Goal: Register for event/course

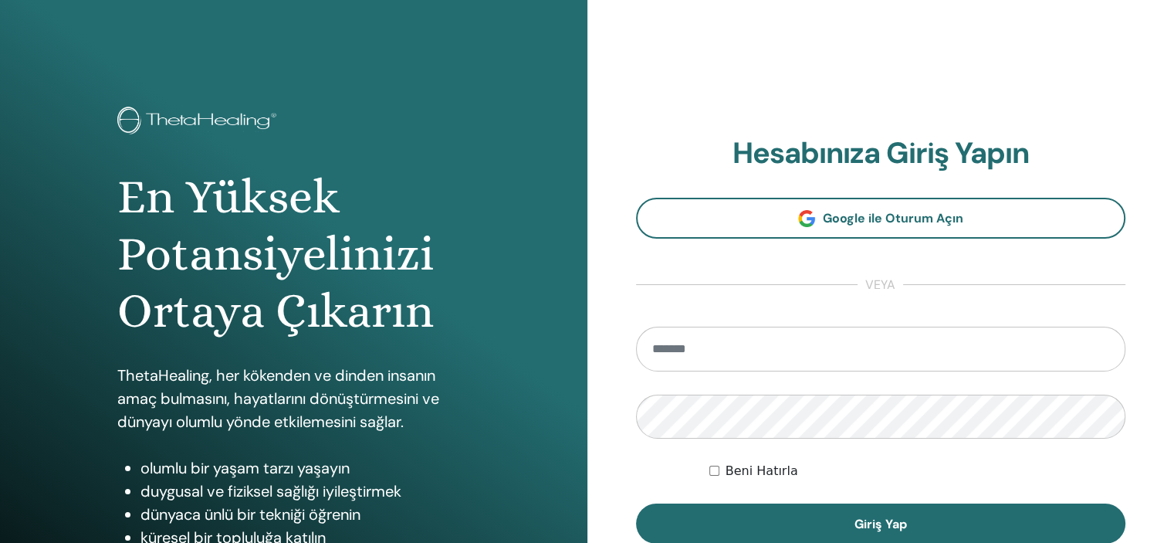
scroll to position [80, 0]
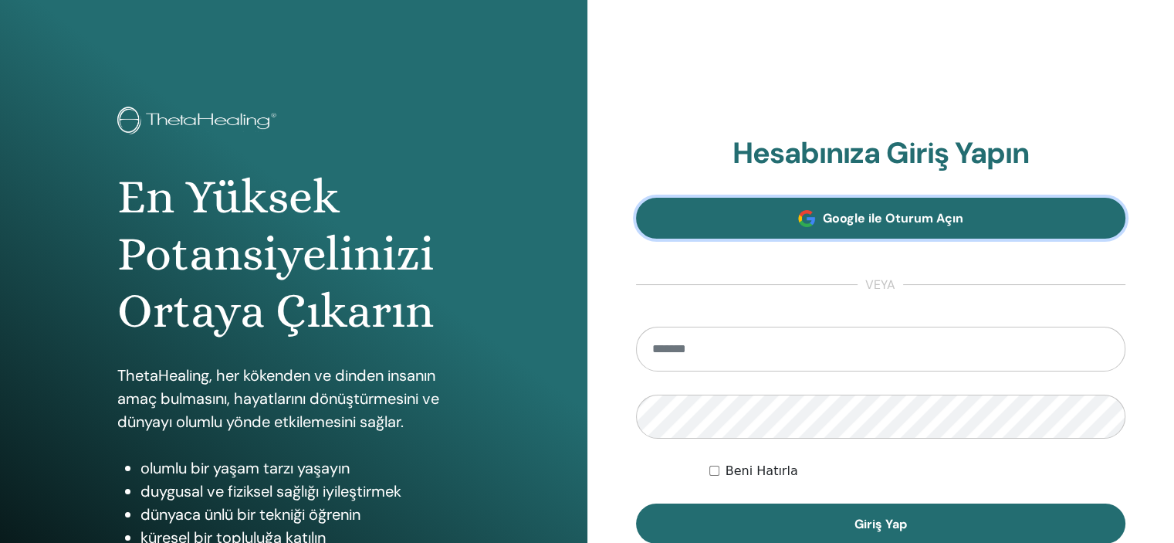
click at [892, 211] on font "Google ile Oturum Açın" at bounding box center [893, 218] width 140 height 16
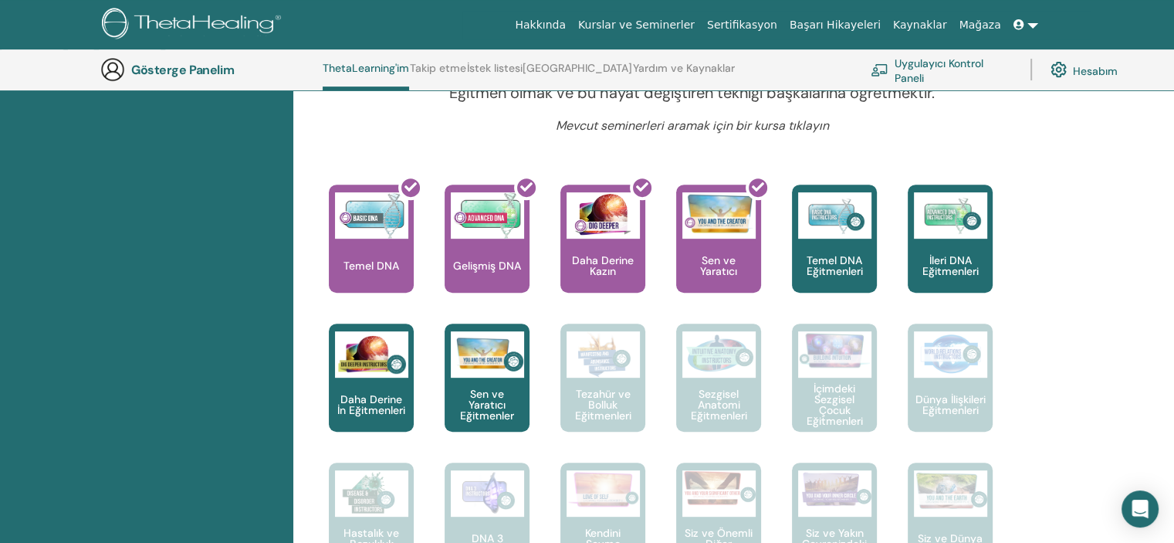
scroll to position [580, 0]
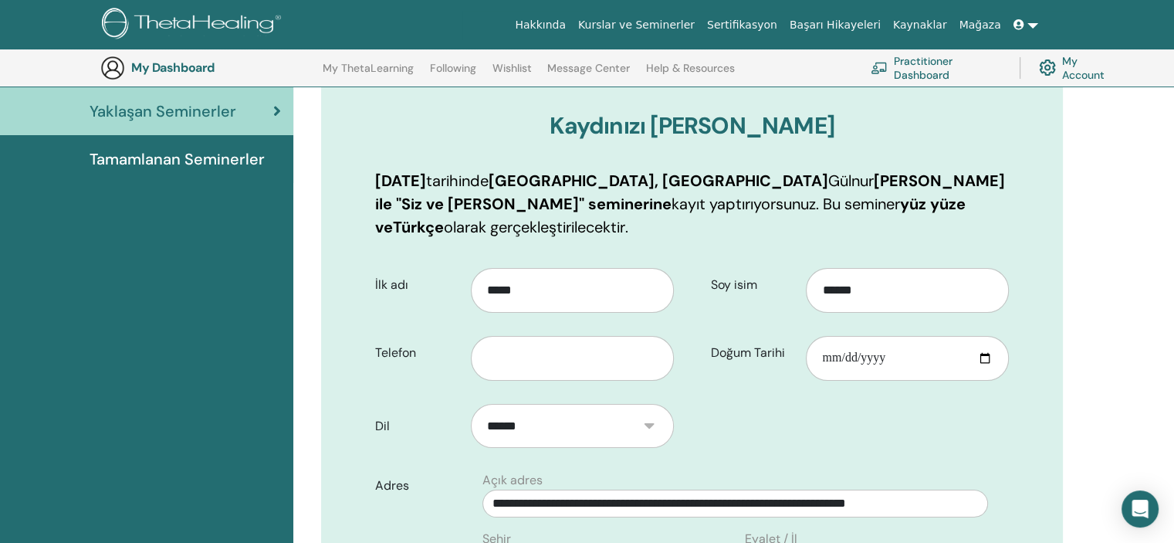
scroll to position [191, 0]
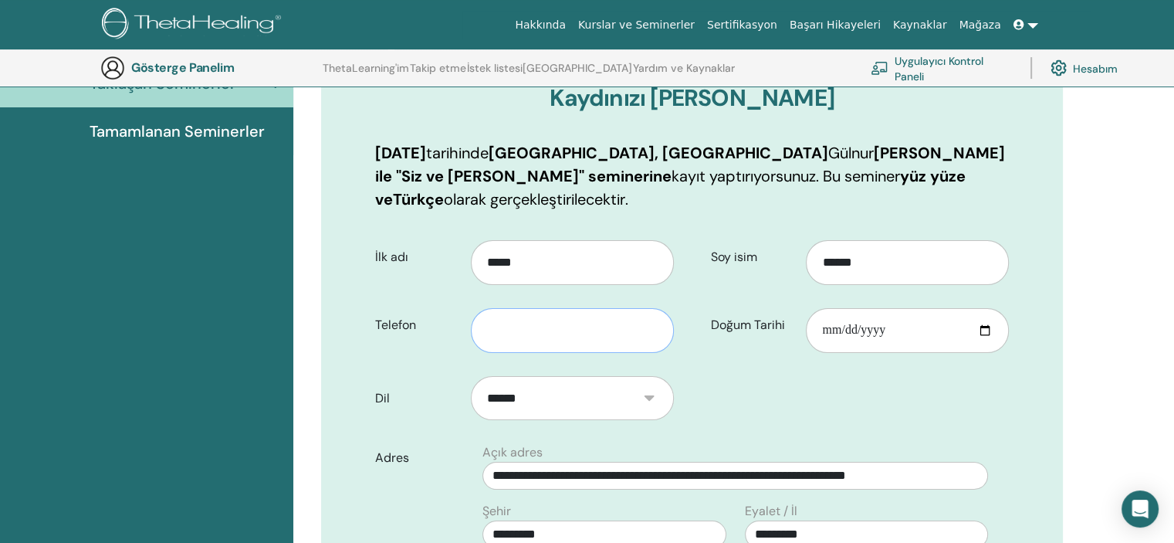
click at [492, 333] on input "text" at bounding box center [572, 330] width 203 height 45
type input "**********"
click at [888, 334] on input "Doğum Tarihi" at bounding box center [907, 330] width 203 height 45
type input "**********"
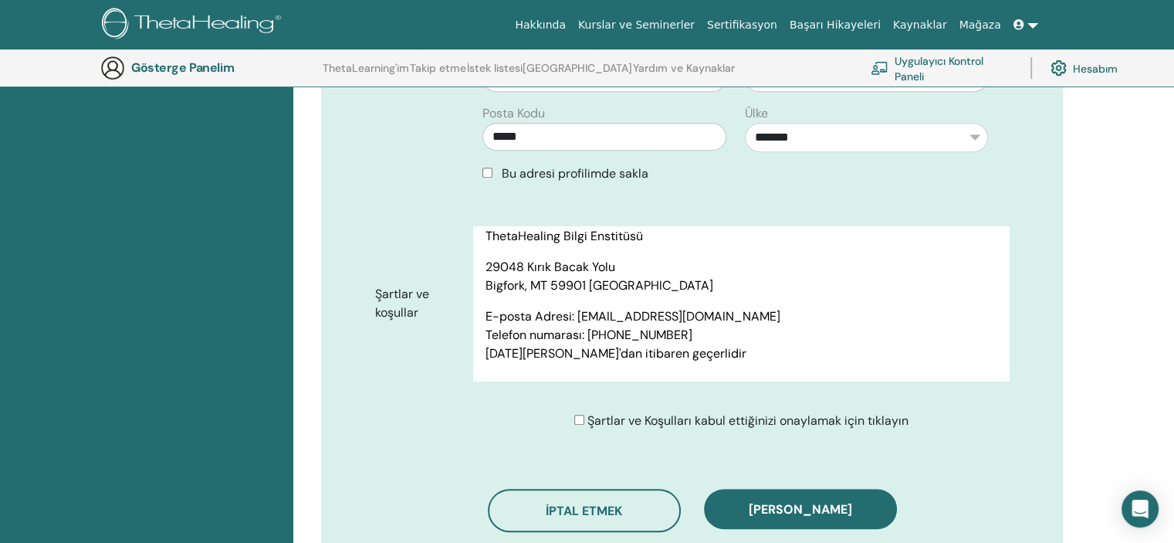
scroll to position [732, 0]
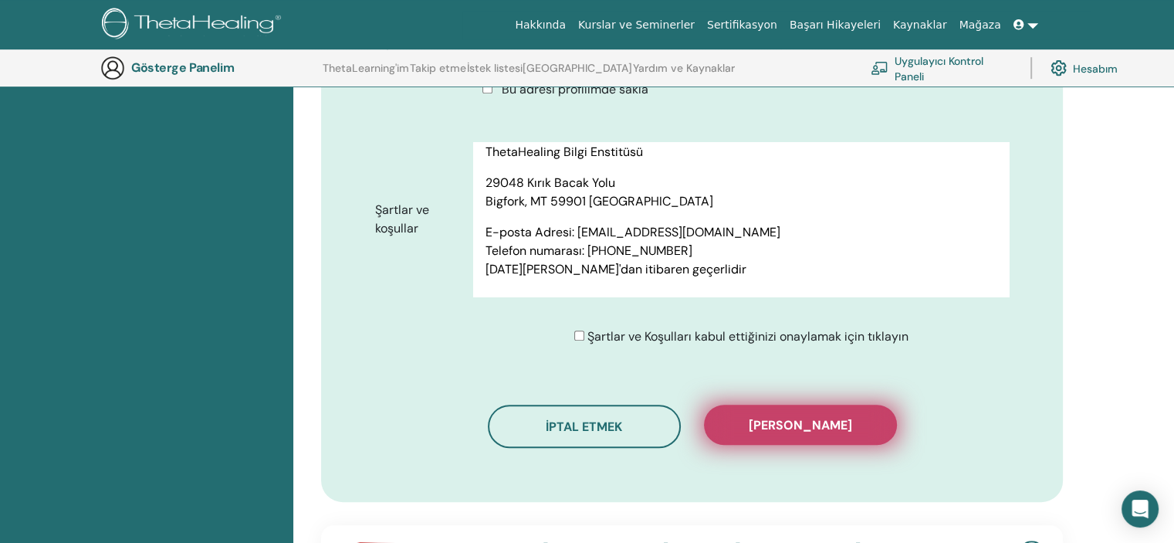
click at [778, 418] on font "[PERSON_NAME]" at bounding box center [800, 425] width 103 height 16
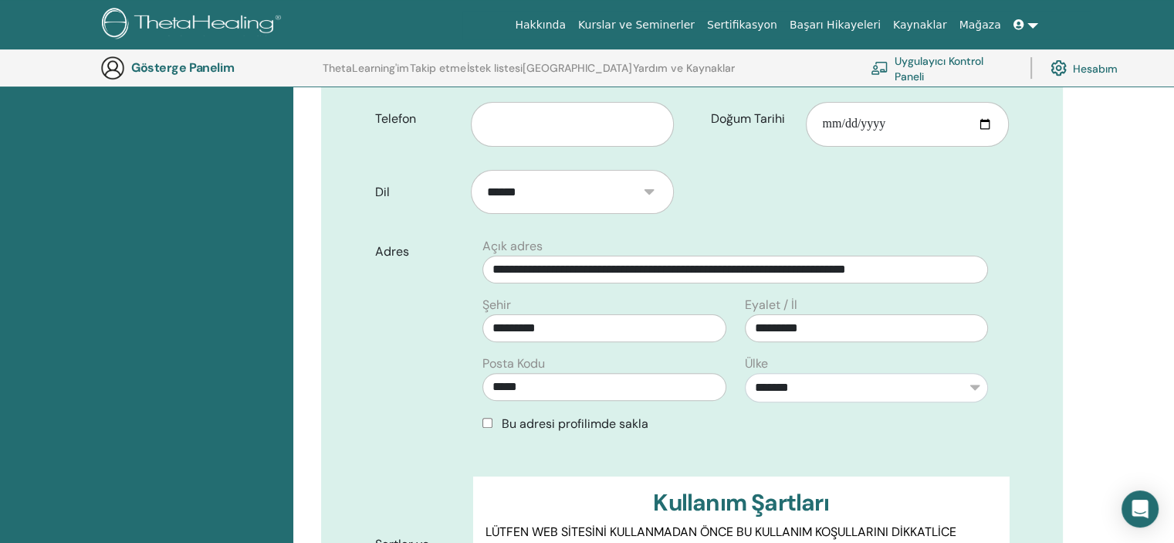
scroll to position [191, 0]
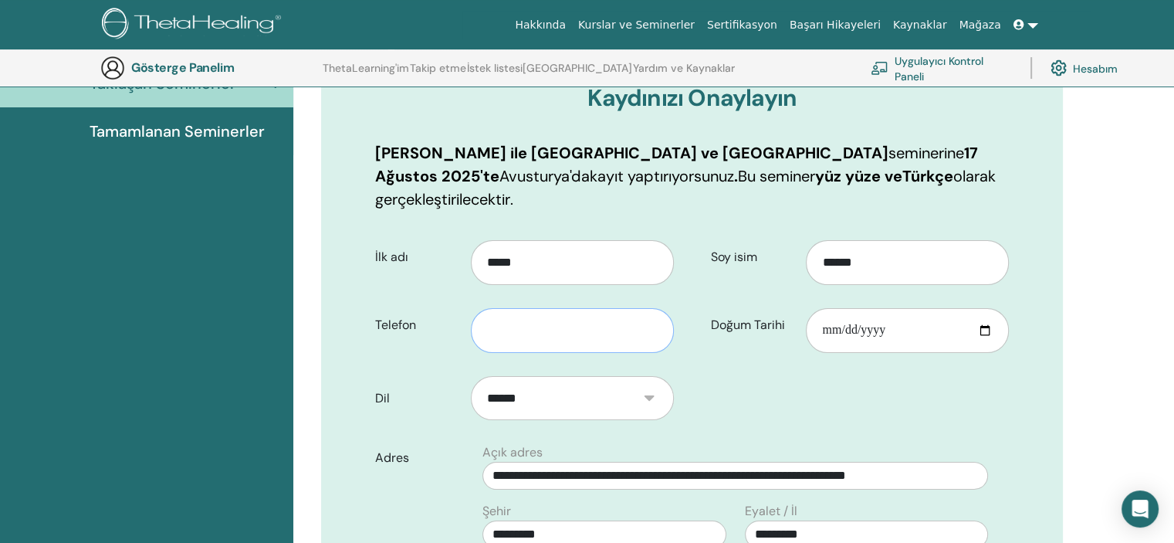
click at [549, 313] on input "text" at bounding box center [572, 330] width 203 height 45
type input "**********"
click at [829, 311] on input "Doğum Tarihi" at bounding box center [907, 330] width 203 height 45
type input "**********"
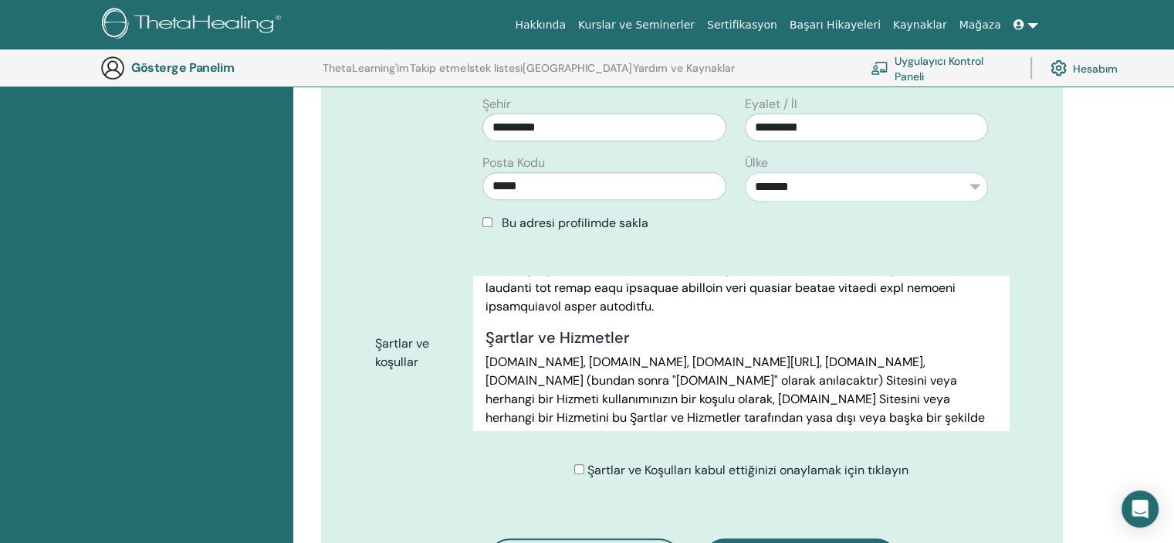
scroll to position [809, 0]
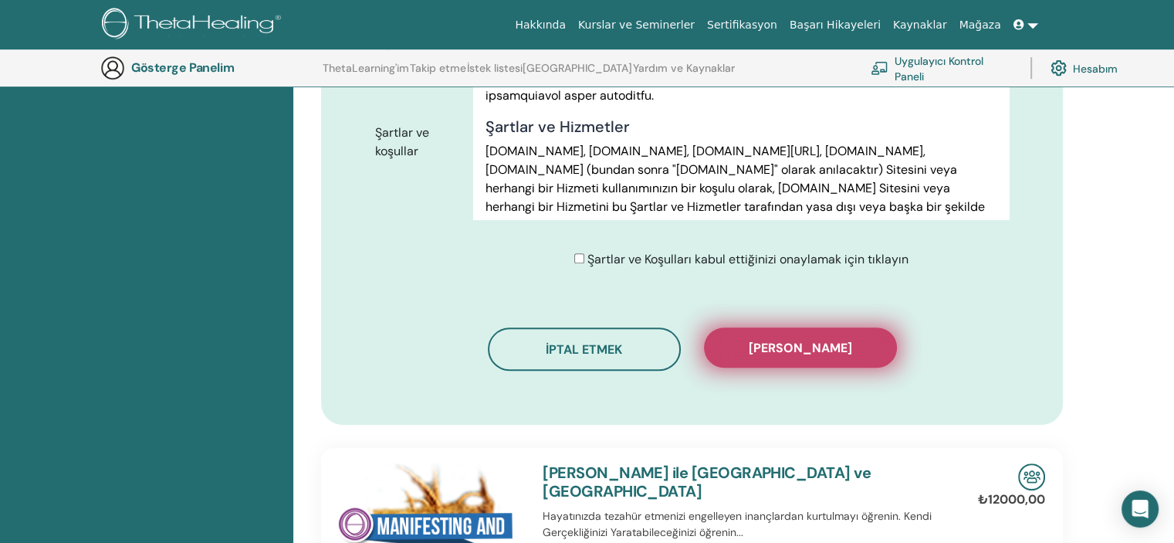
click at [784, 340] on font "Kaydı onayla" at bounding box center [800, 348] width 103 height 16
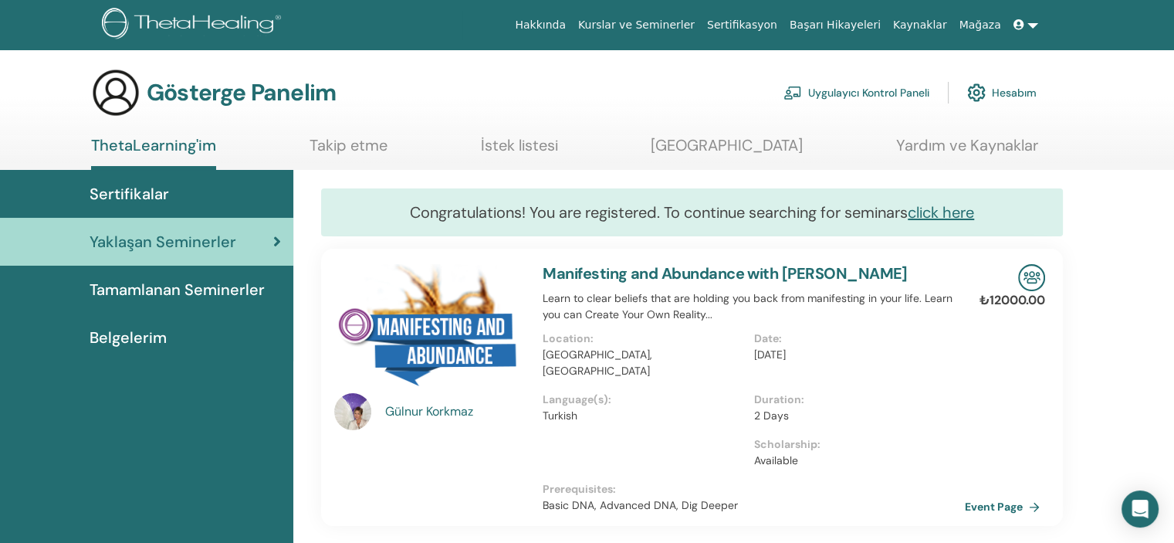
scroll to position [47, 0]
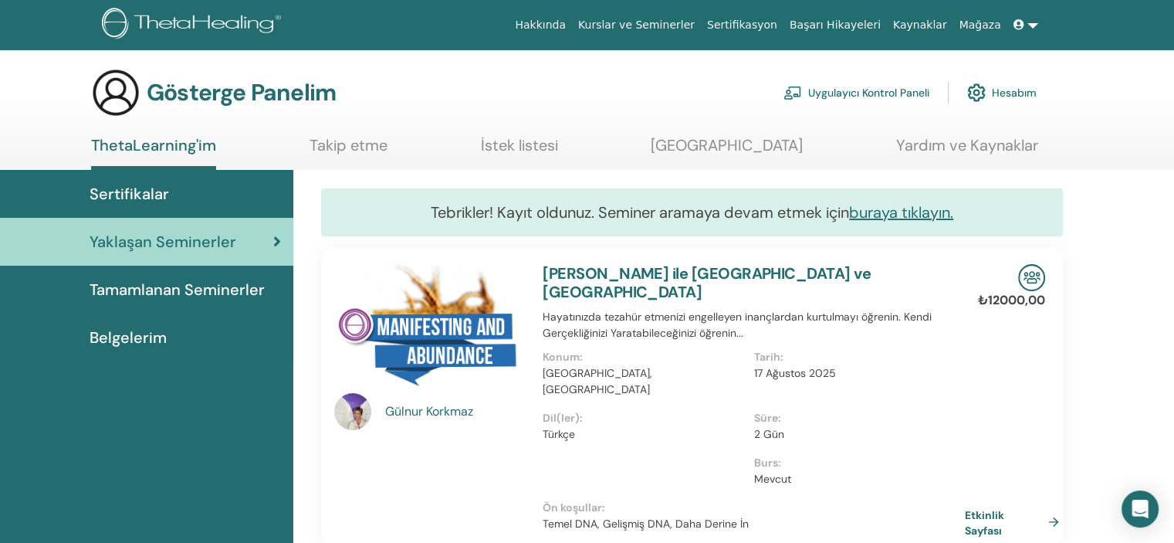
click at [148, 185] on font "Sertifikalar" at bounding box center [129, 194] width 79 height 20
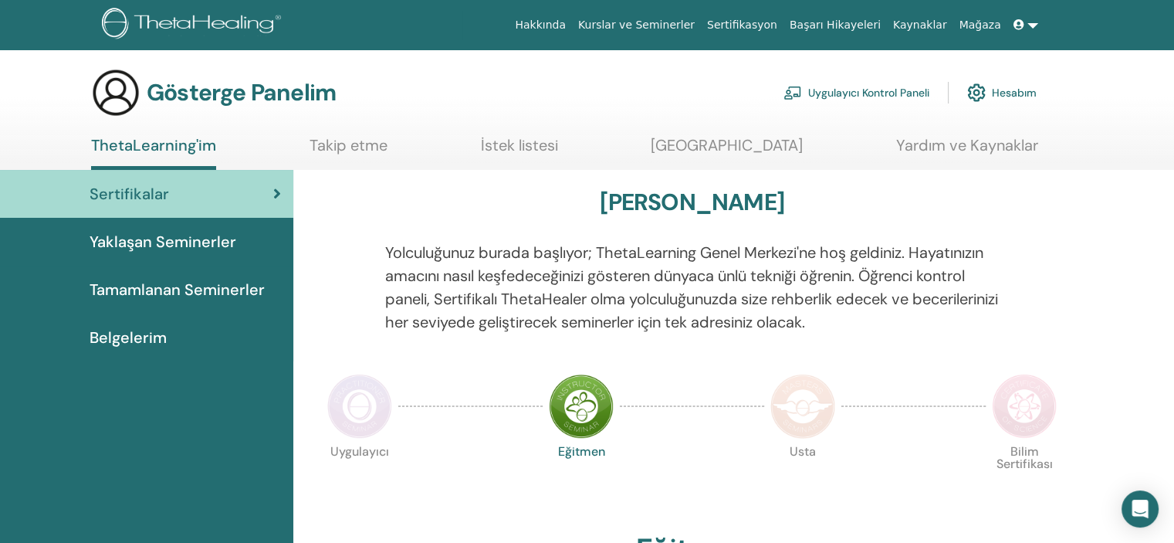
click at [123, 336] on font "Belgelerim" at bounding box center [128, 337] width 77 height 20
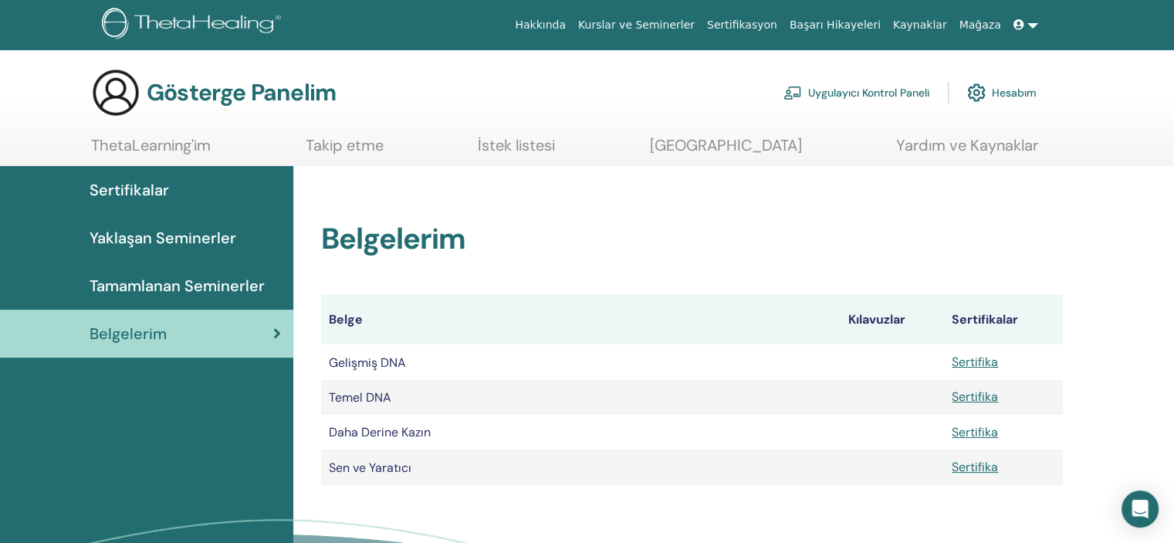
click at [1022, 95] on font "Hesabım" at bounding box center [1014, 93] width 45 height 14
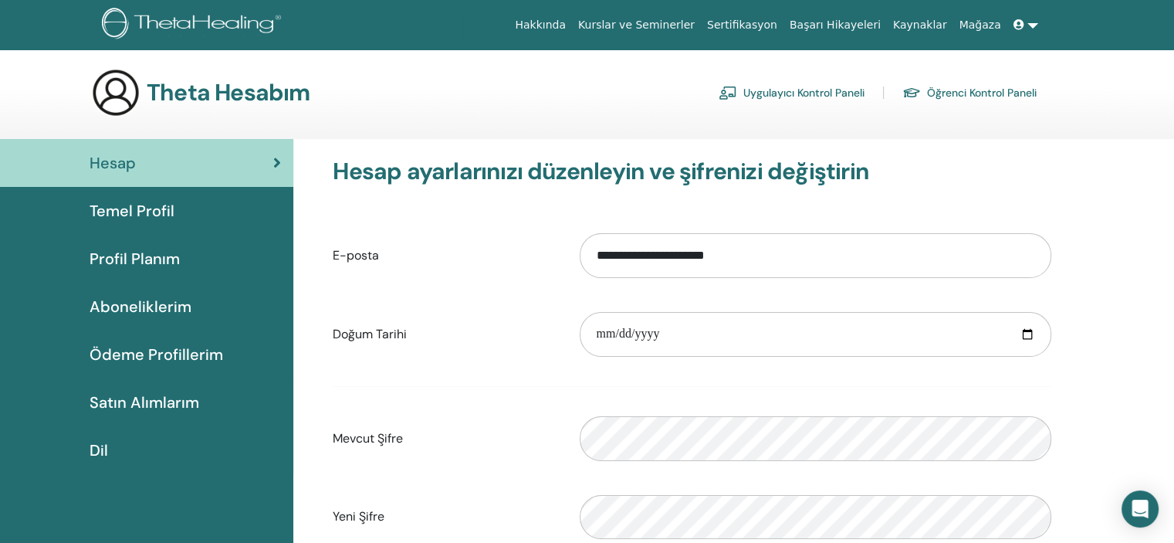
click at [1031, 17] on link at bounding box center [1025, 25] width 37 height 29
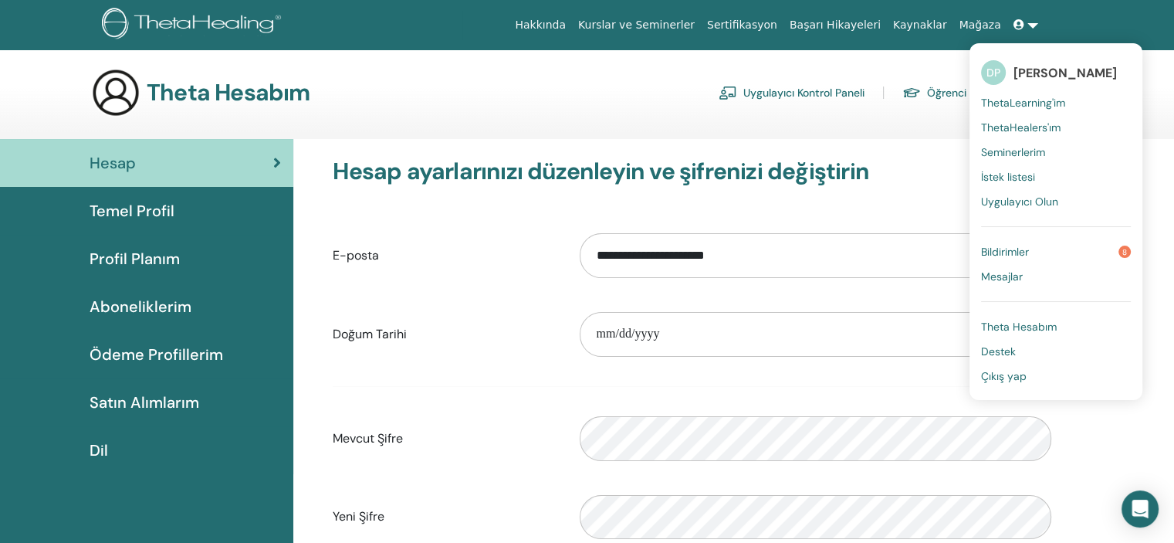
click at [1002, 376] on font "Çıkış yap" at bounding box center [1004, 376] width 46 height 14
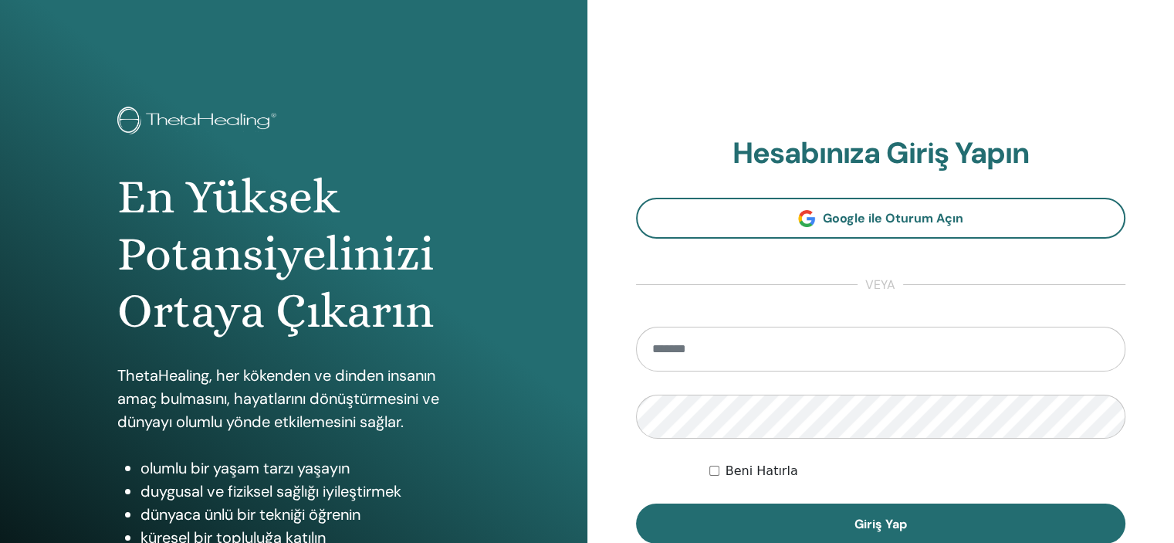
scroll to position [47, 0]
